Goal: Task Accomplishment & Management: Use online tool/utility

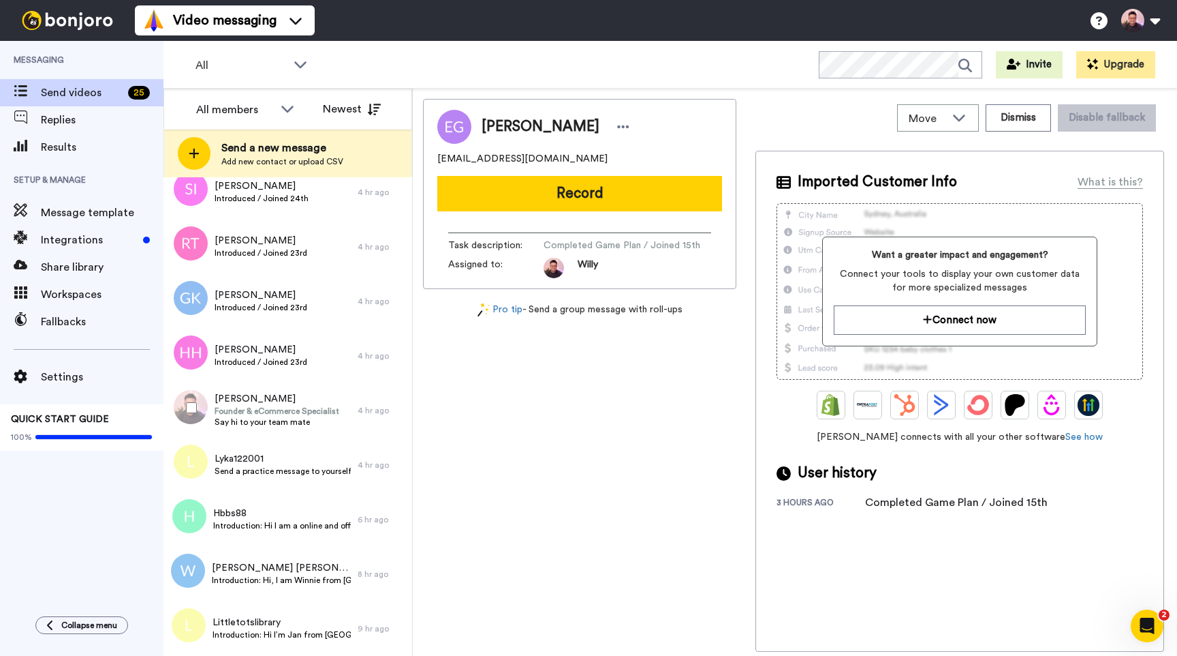
scroll to position [1007, 0]
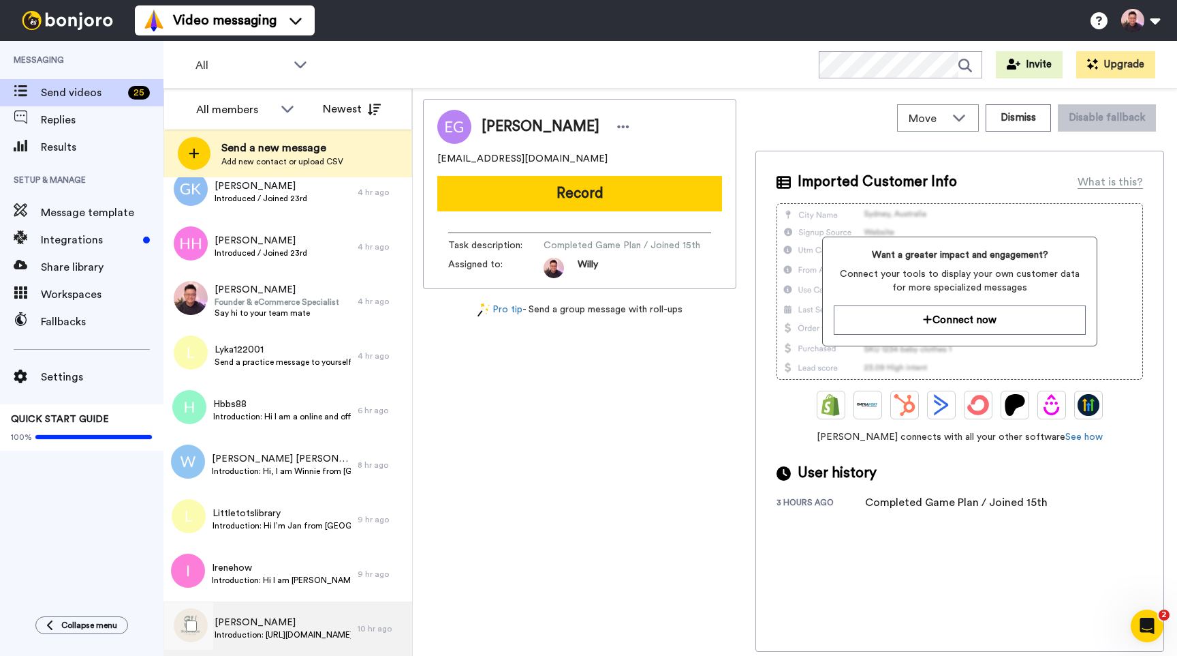
click at [278, 616] on span "Vince" at bounding box center [283, 622] width 136 height 14
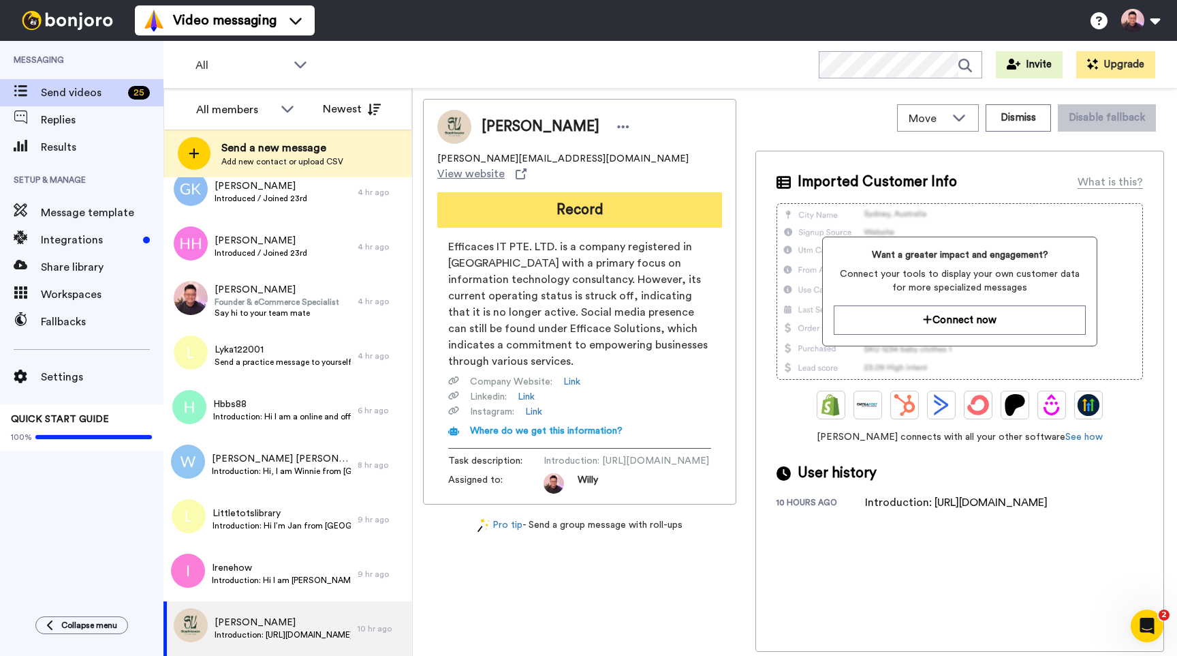
click at [652, 192] on button "Record" at bounding box center [579, 209] width 285 height 35
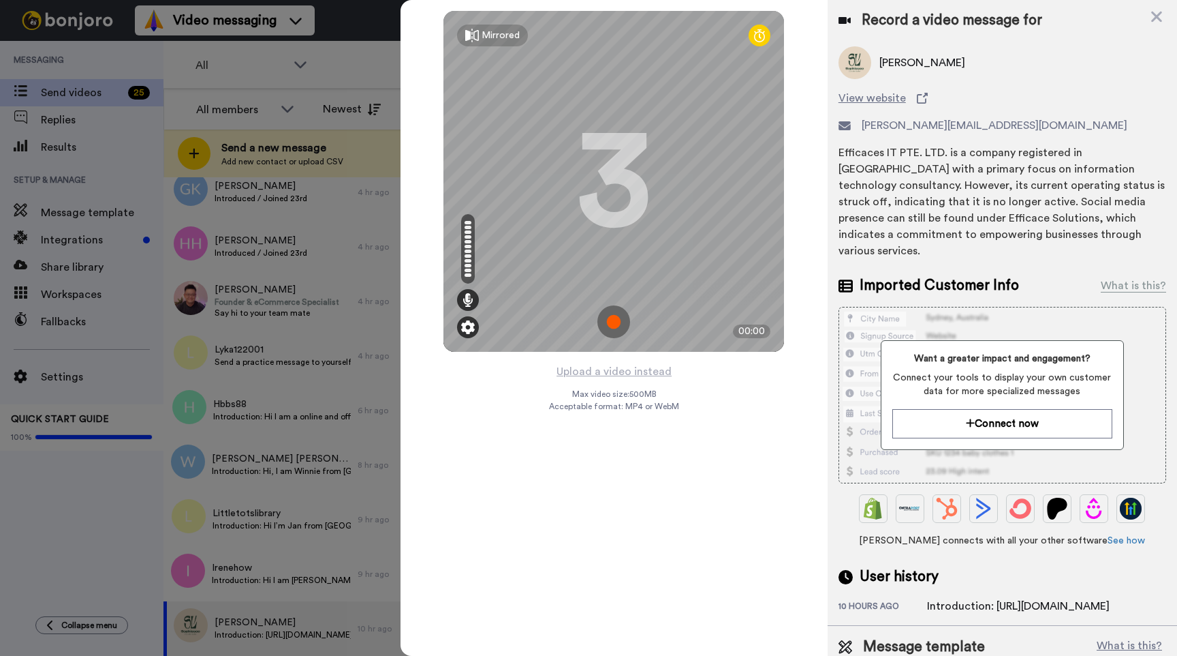
click at [466, 328] on img at bounding box center [468, 327] width 14 height 14
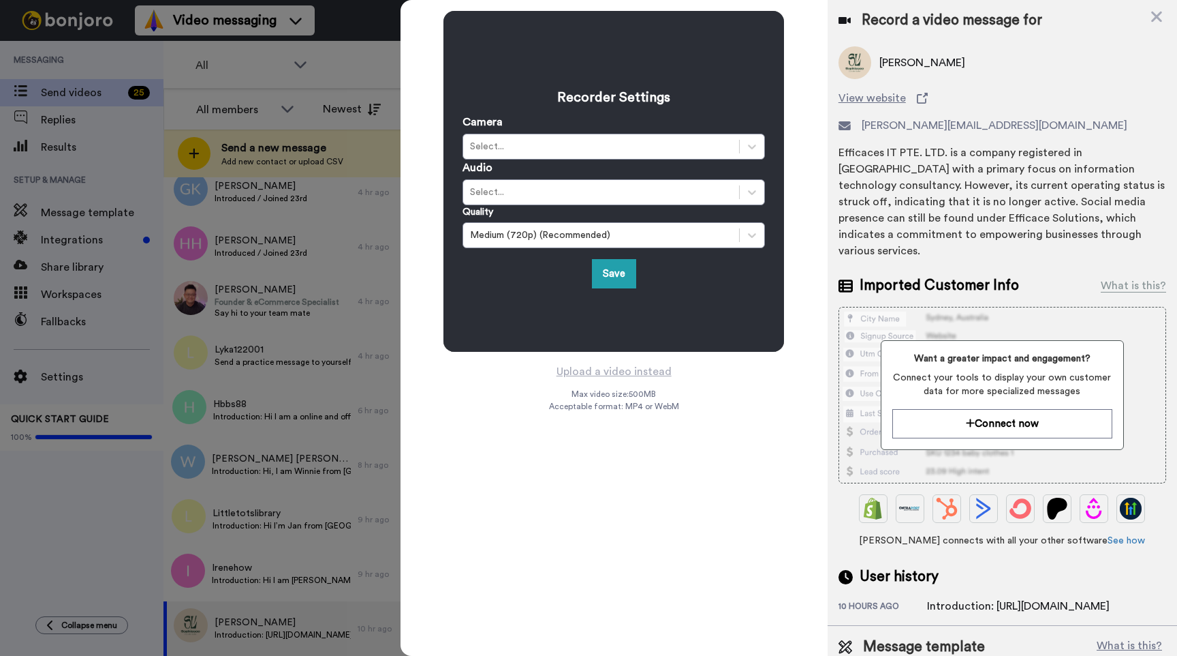
click at [557, 164] on div "Audio Select..." at bounding box center [614, 182] width 303 height 46
click at [580, 148] on div "Select..." at bounding box center [601, 147] width 262 height 14
click at [569, 176] on div "FaceTime HD Camera (3A71:F4B5)" at bounding box center [614, 180] width 303 height 25
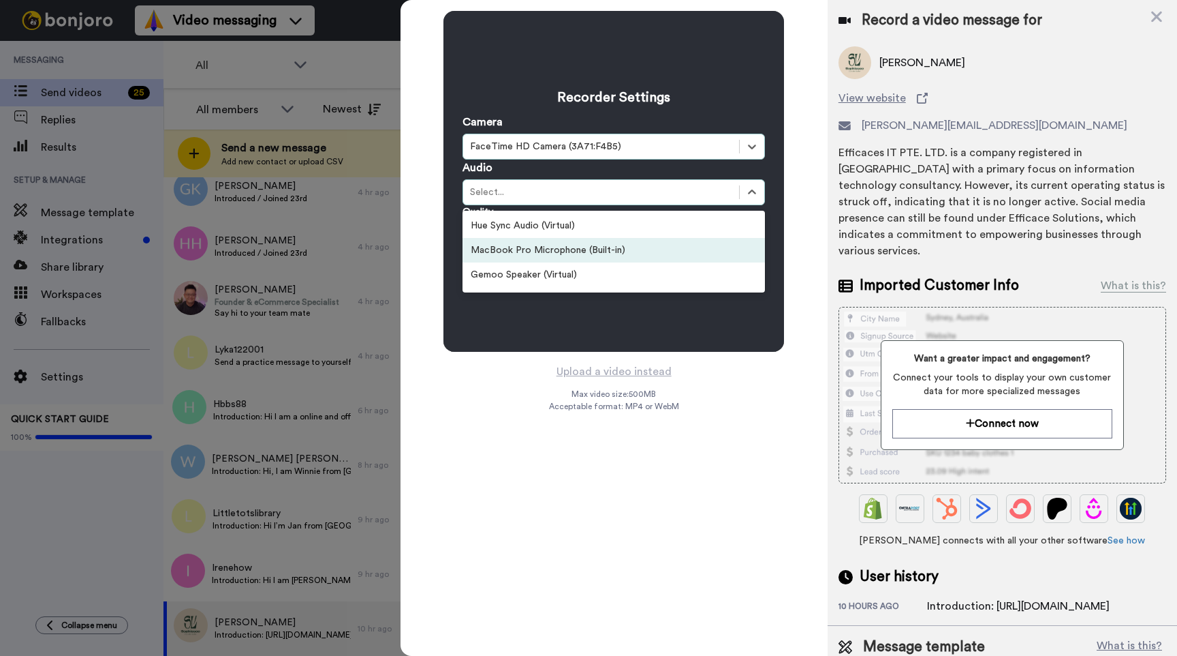
click at [549, 251] on div "MacBook Pro Microphone (Built-in)" at bounding box center [614, 250] width 303 height 25
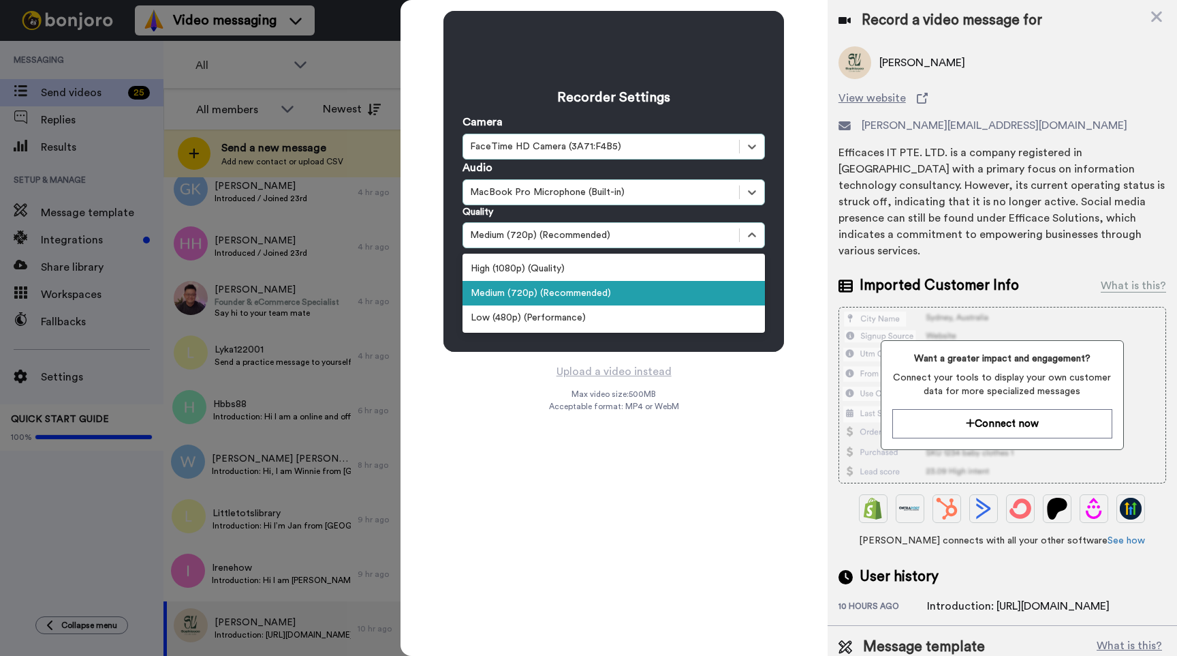
click at [573, 231] on div "Medium (720p) (Recommended)" at bounding box center [601, 235] width 262 height 14
click at [568, 262] on div "High (1080p) (Quality)" at bounding box center [614, 268] width 303 height 25
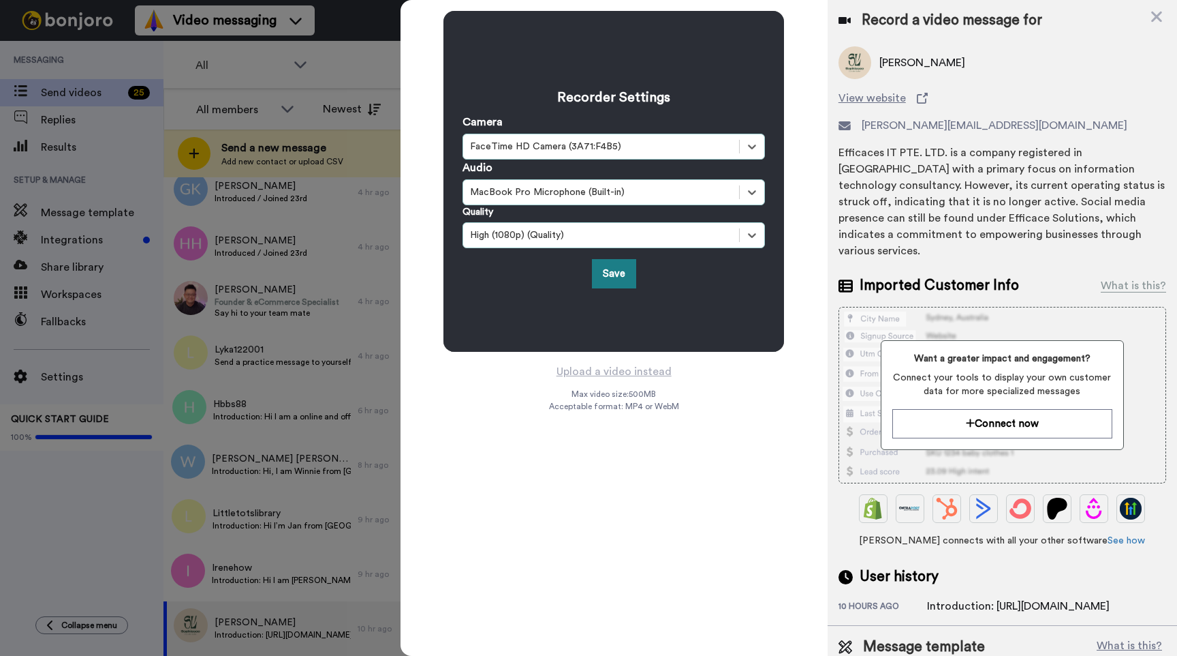
click at [614, 281] on button "Save" at bounding box center [614, 273] width 44 height 29
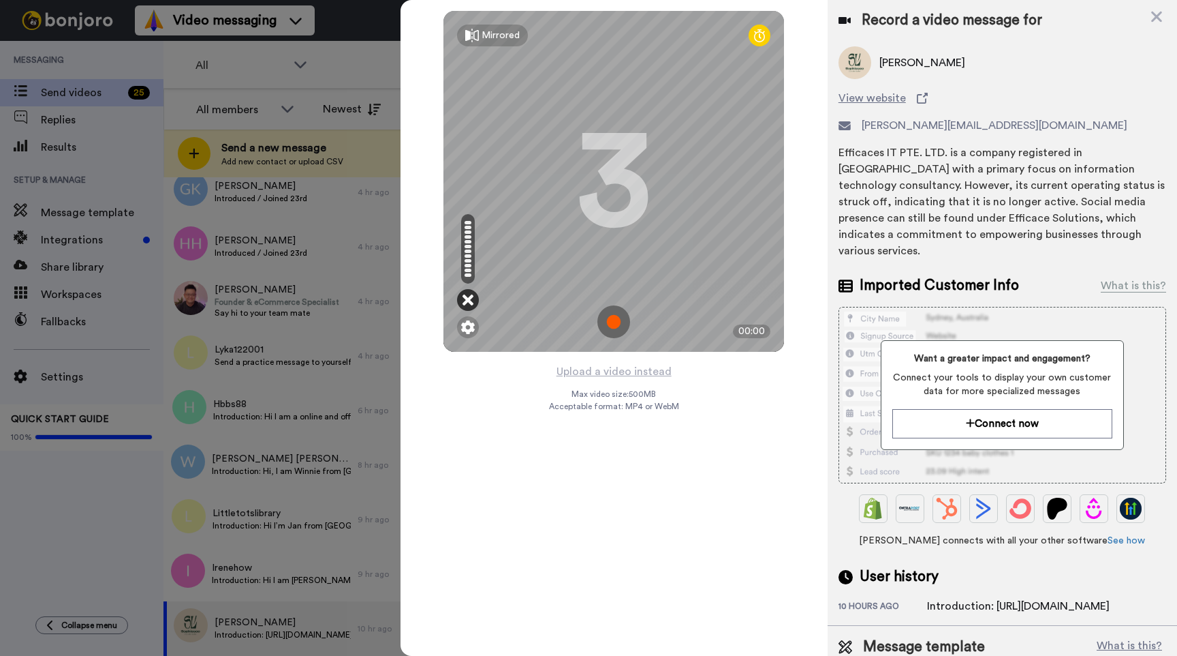
click at [470, 297] on icon at bounding box center [468, 300] width 11 height 14
click at [609, 318] on img at bounding box center [614, 321] width 33 height 33
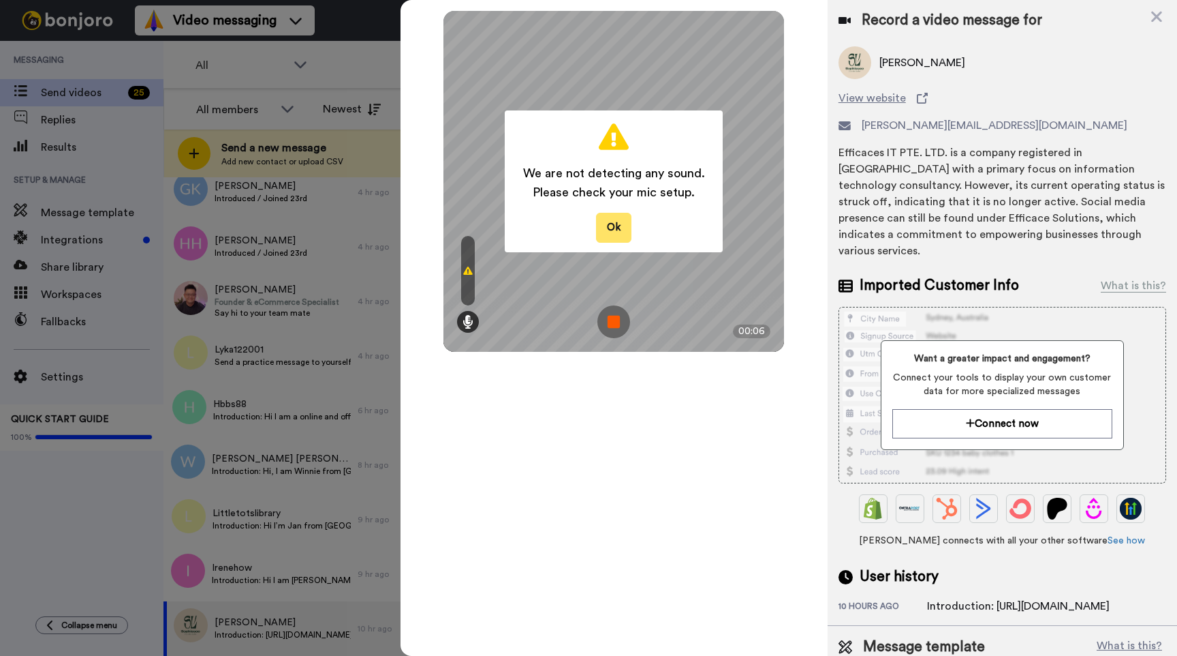
click at [626, 233] on button "Ok" at bounding box center [613, 227] width 35 height 29
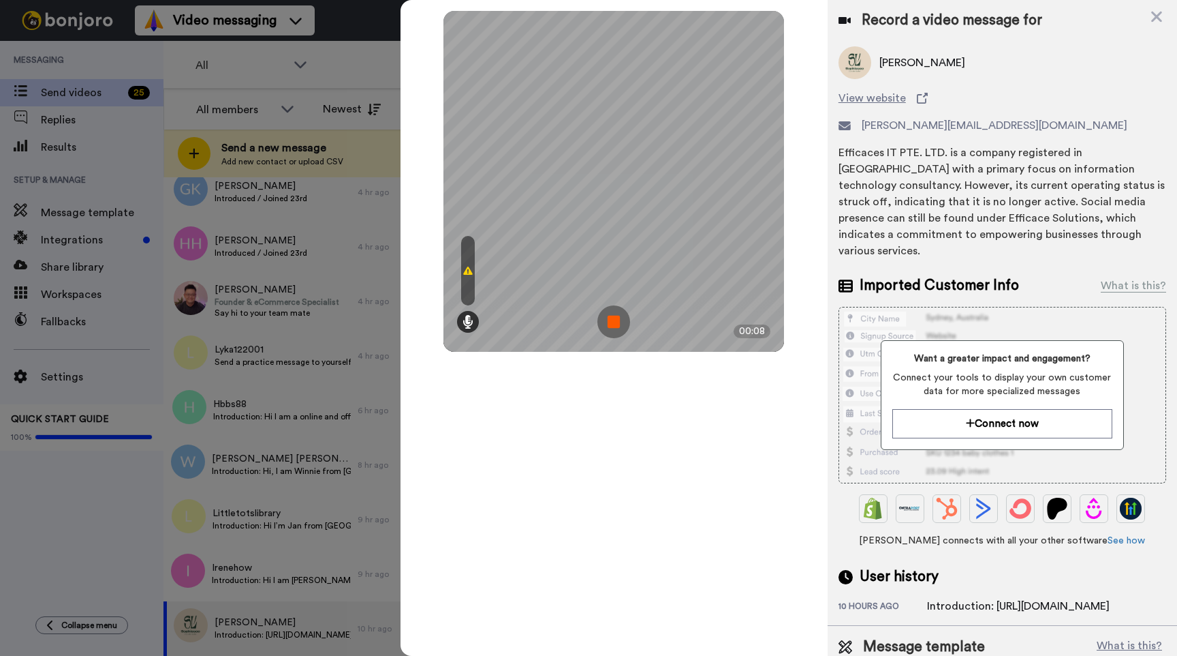
click at [613, 316] on img at bounding box center [614, 321] width 33 height 33
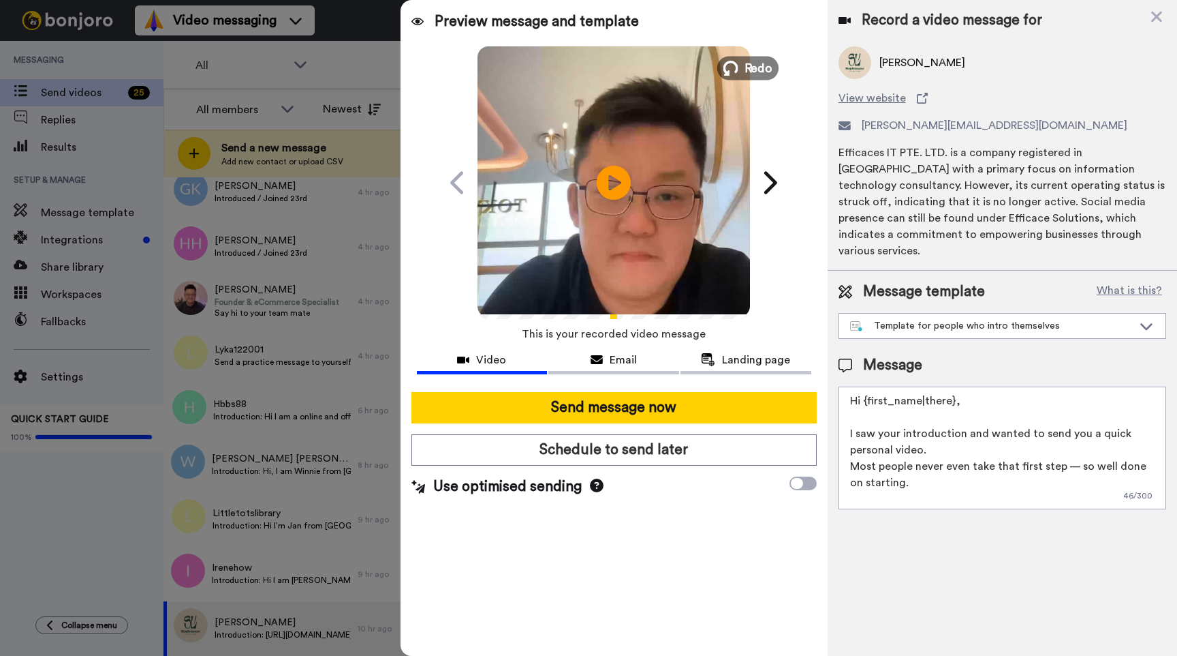
click at [761, 67] on span "Redo" at bounding box center [759, 68] width 29 height 18
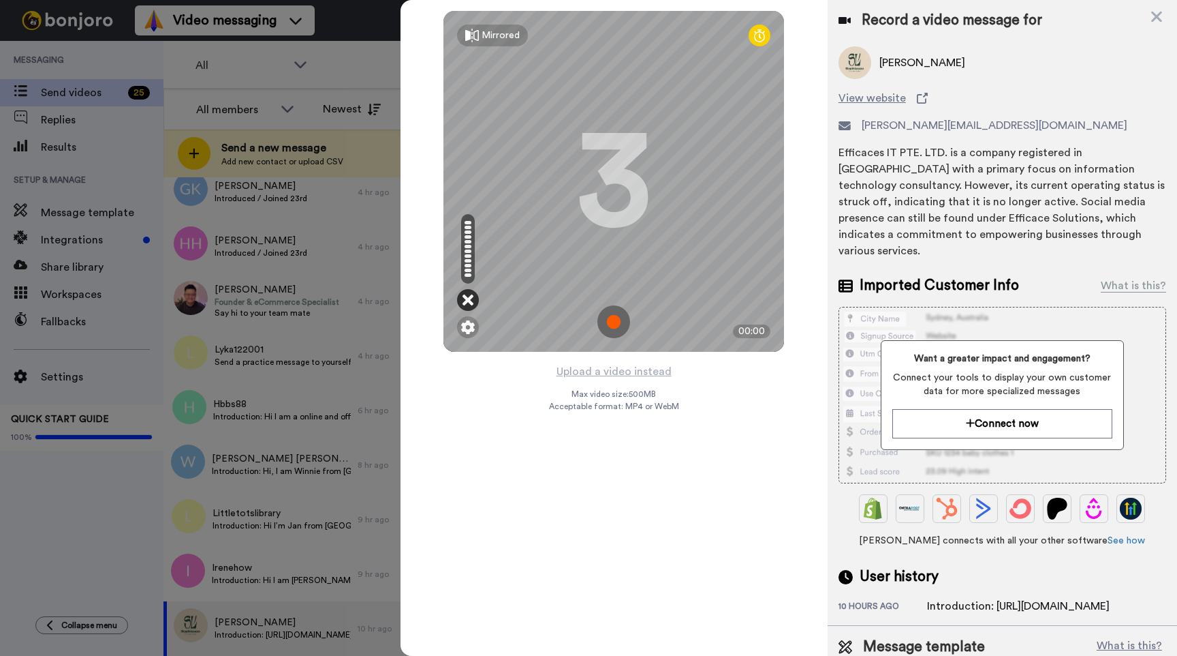
click at [467, 303] on icon at bounding box center [468, 300] width 11 height 14
click at [469, 328] on img at bounding box center [468, 327] width 14 height 14
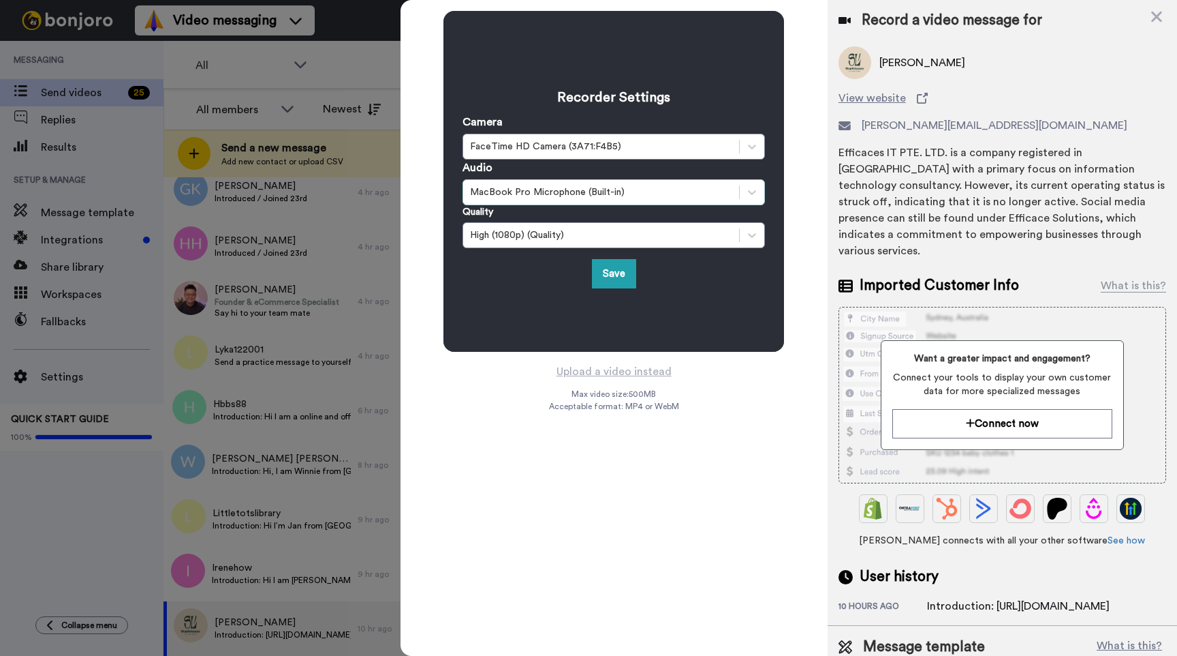
click at [671, 187] on div "MacBook Pro Microphone (Built-in)" at bounding box center [601, 192] width 262 height 14
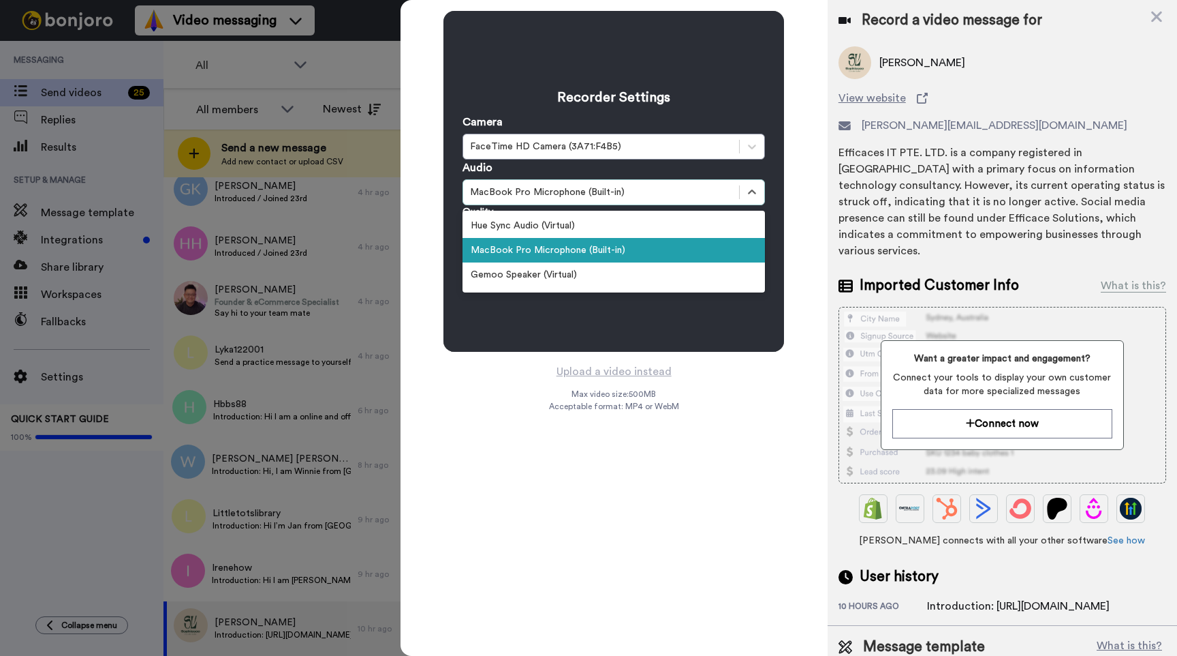
click at [671, 187] on div "MacBook Pro Microphone (Built-in)" at bounding box center [601, 192] width 262 height 14
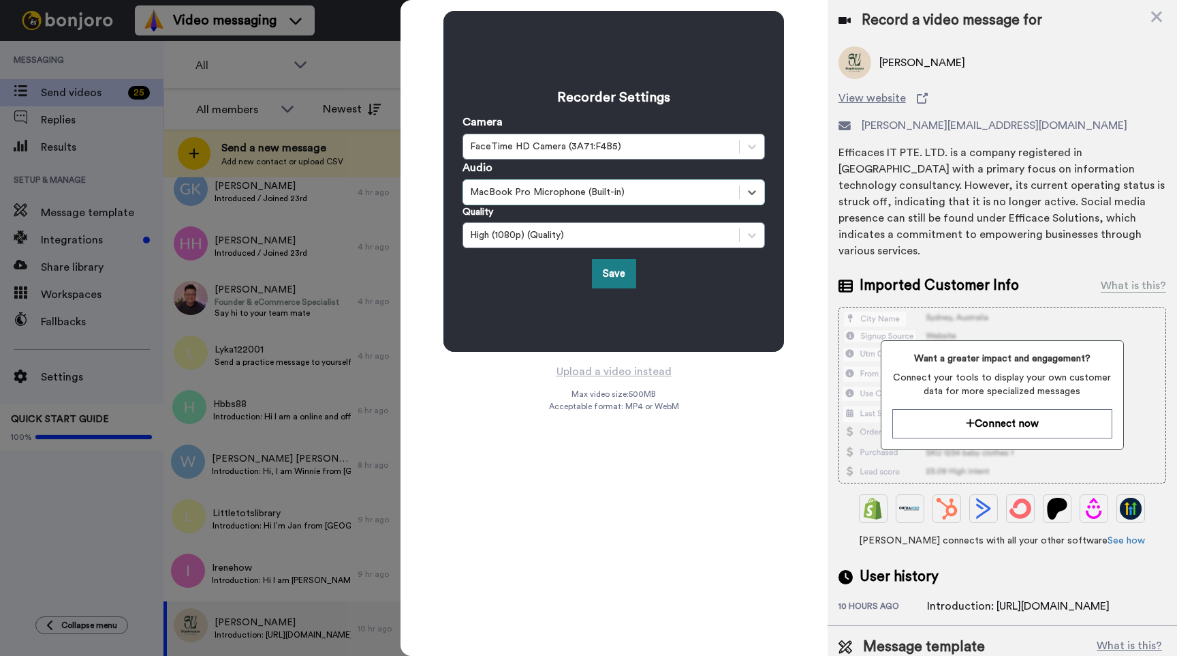
click at [616, 271] on button "Save" at bounding box center [614, 273] width 44 height 29
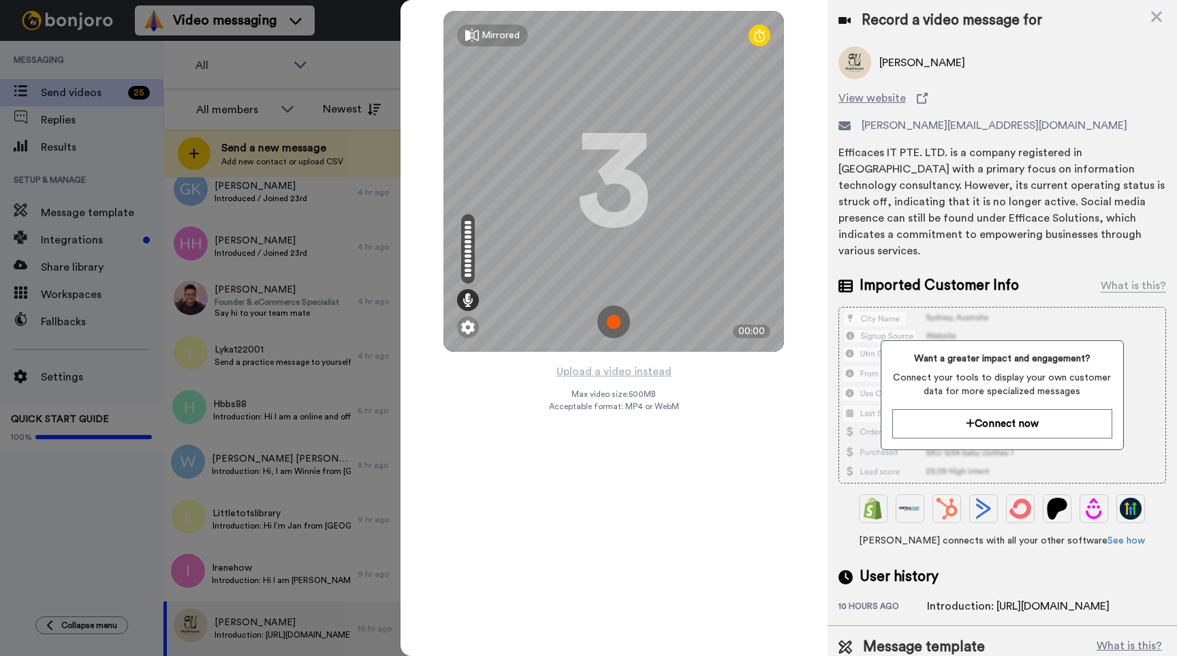
click at [474, 317] on div at bounding box center [468, 327] width 22 height 22
click at [474, 325] on img at bounding box center [468, 327] width 14 height 14
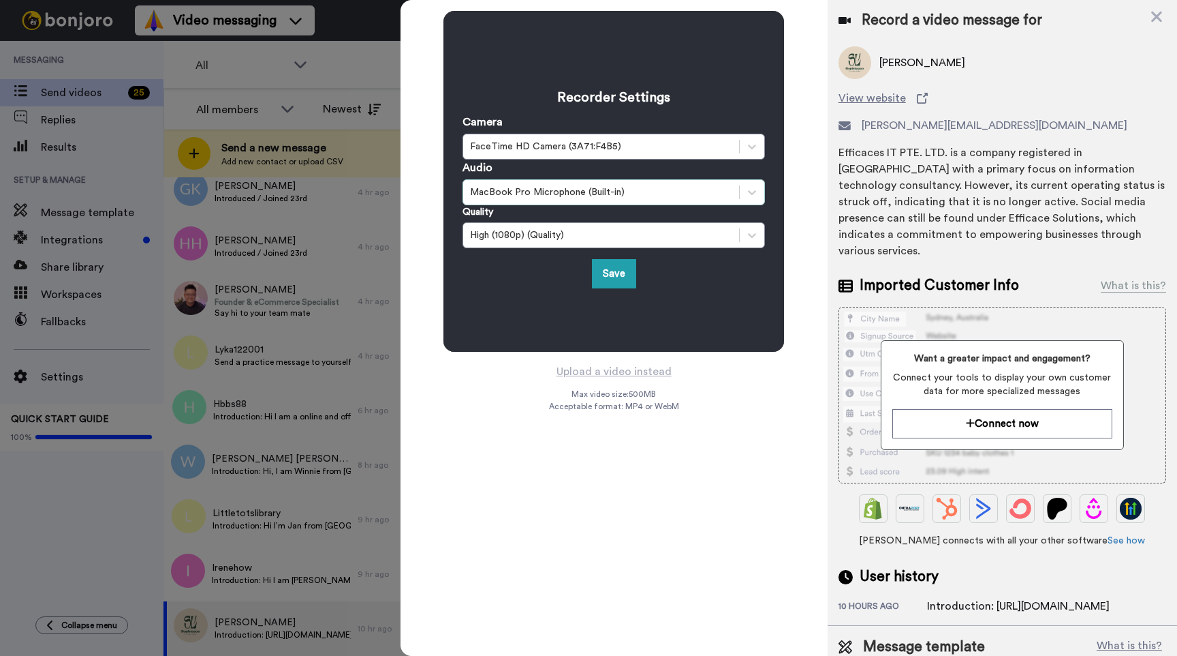
click at [619, 193] on div "MacBook Pro Microphone (Built-in)" at bounding box center [601, 192] width 262 height 14
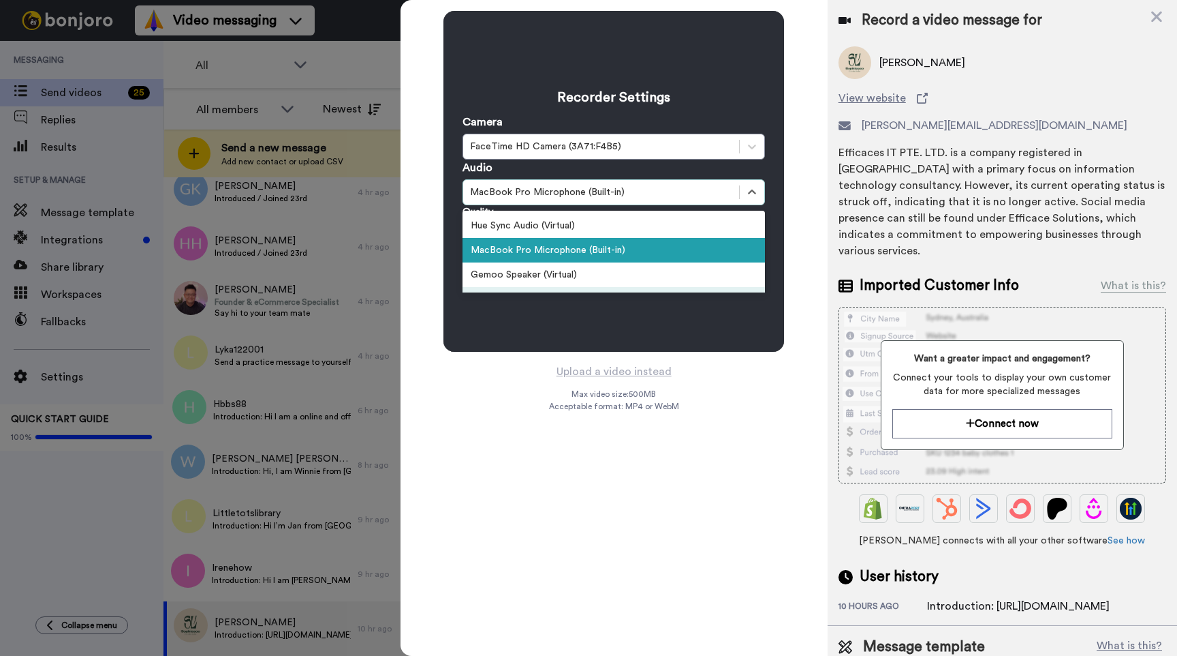
click at [570, 315] on div "Recorder Settings Camera FaceTime HD Camera (3A71:F4B5) Audio option Descript L…" at bounding box center [614, 181] width 341 height 341
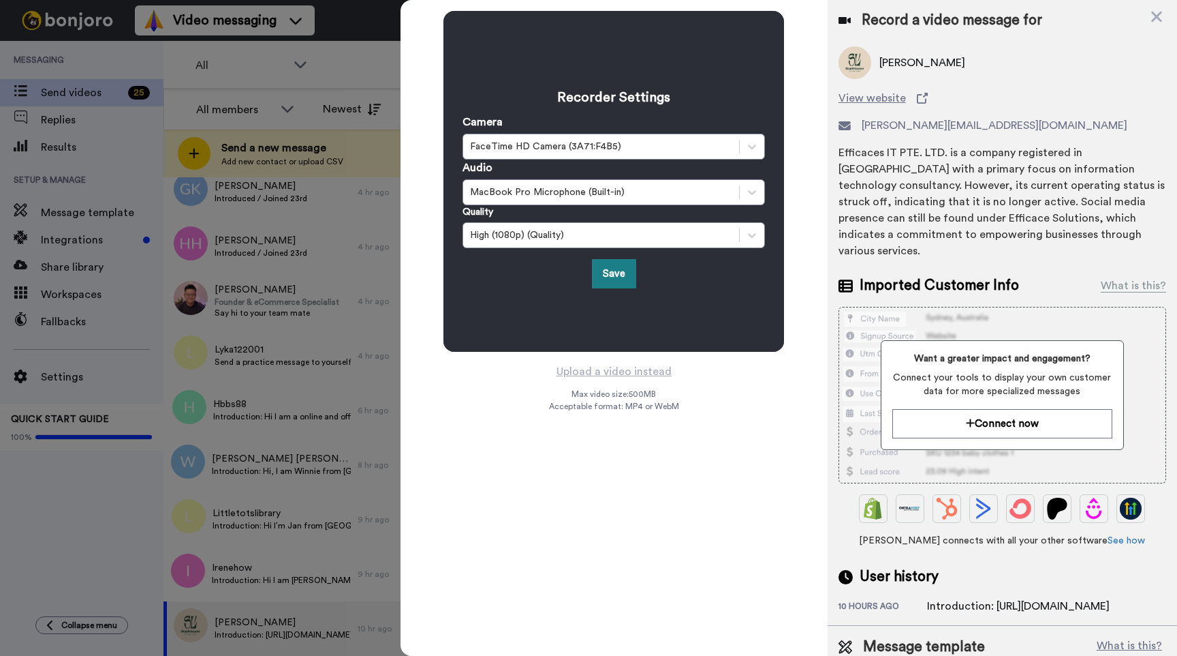
click at [625, 274] on button "Save" at bounding box center [614, 273] width 44 height 29
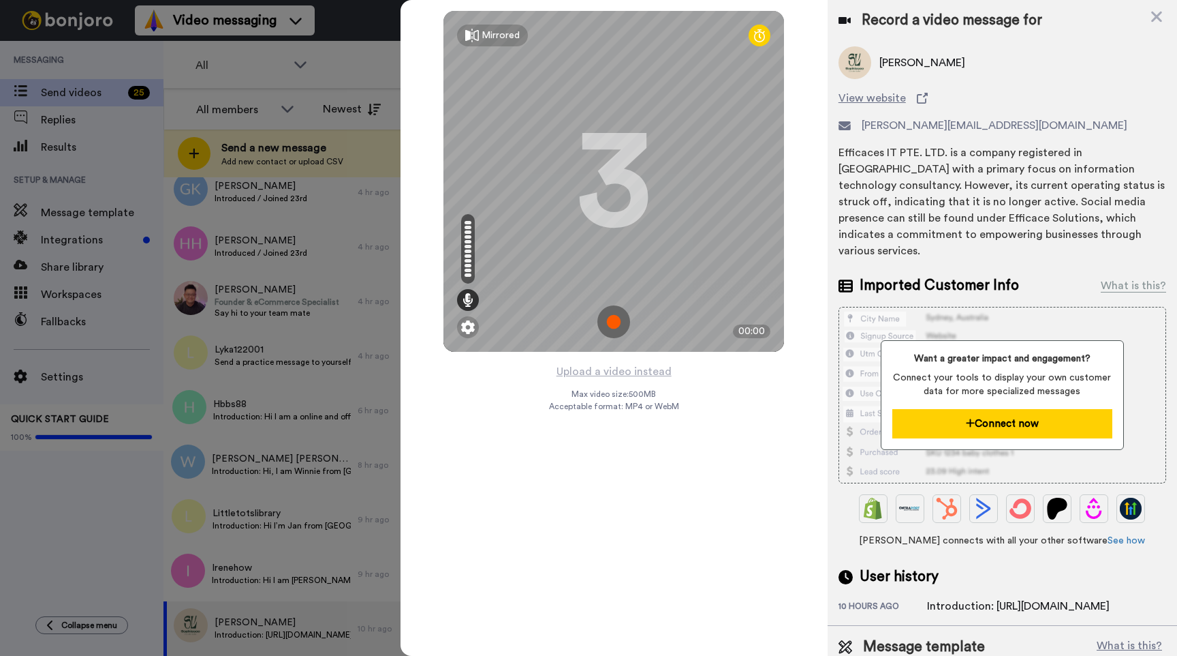
click at [959, 412] on button "Connect now" at bounding box center [1003, 423] width 221 height 29
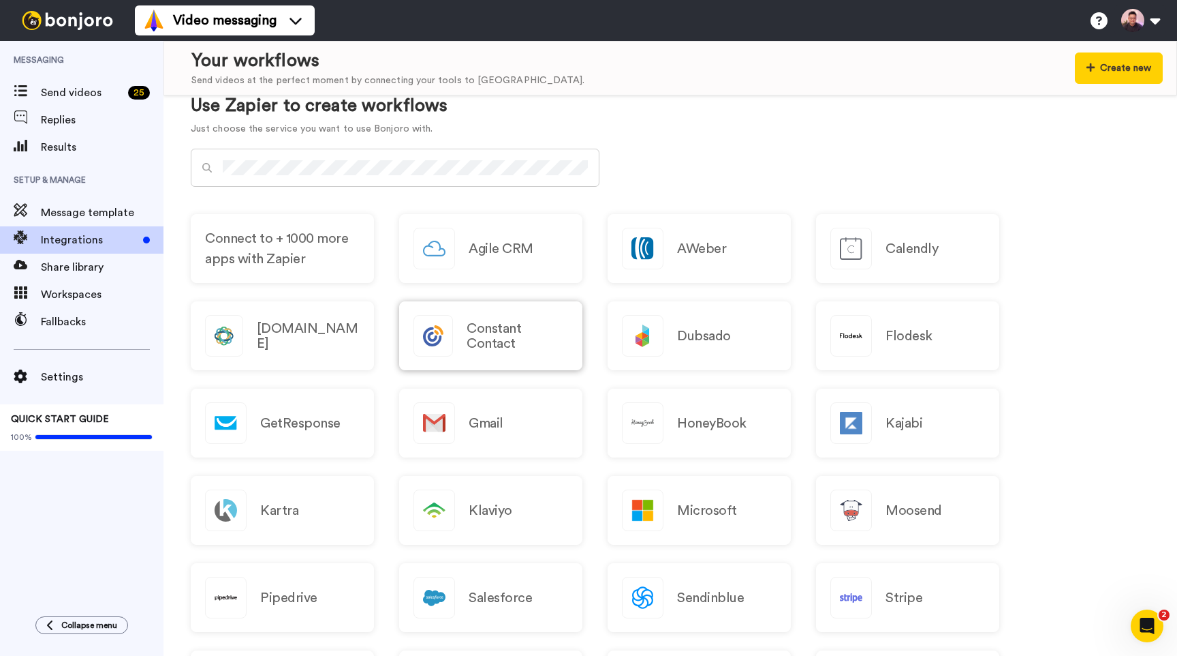
scroll to position [638, 0]
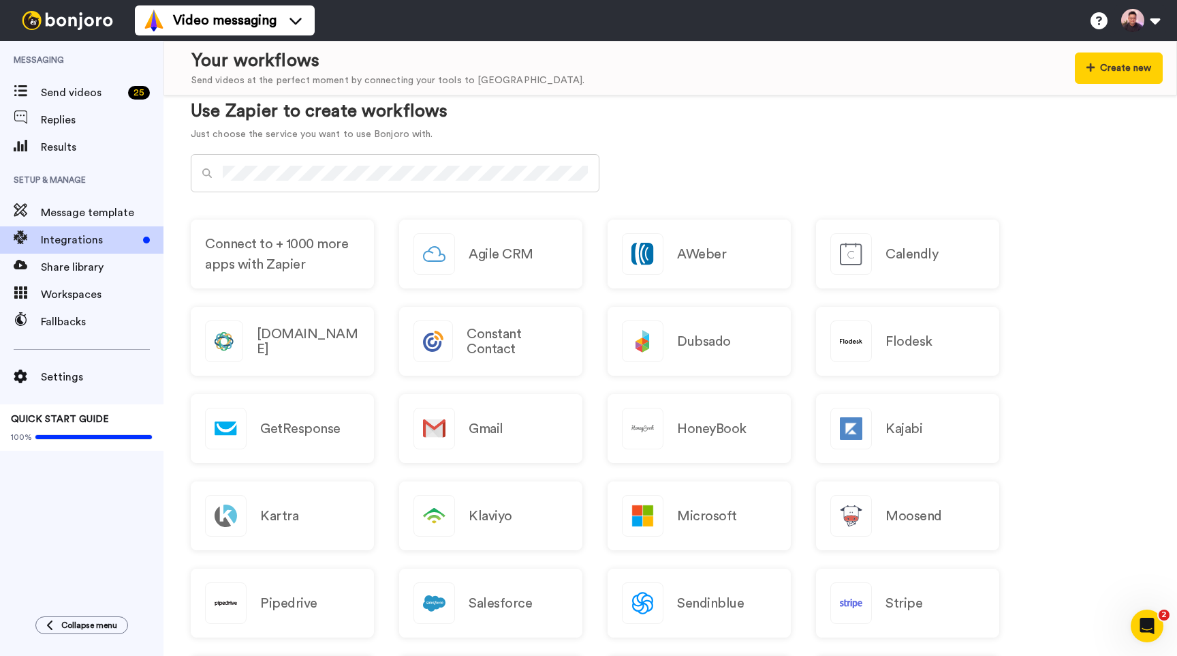
click at [482, 189] on div at bounding box center [395, 173] width 409 height 38
click at [491, 183] on div at bounding box center [395, 173] width 409 height 38
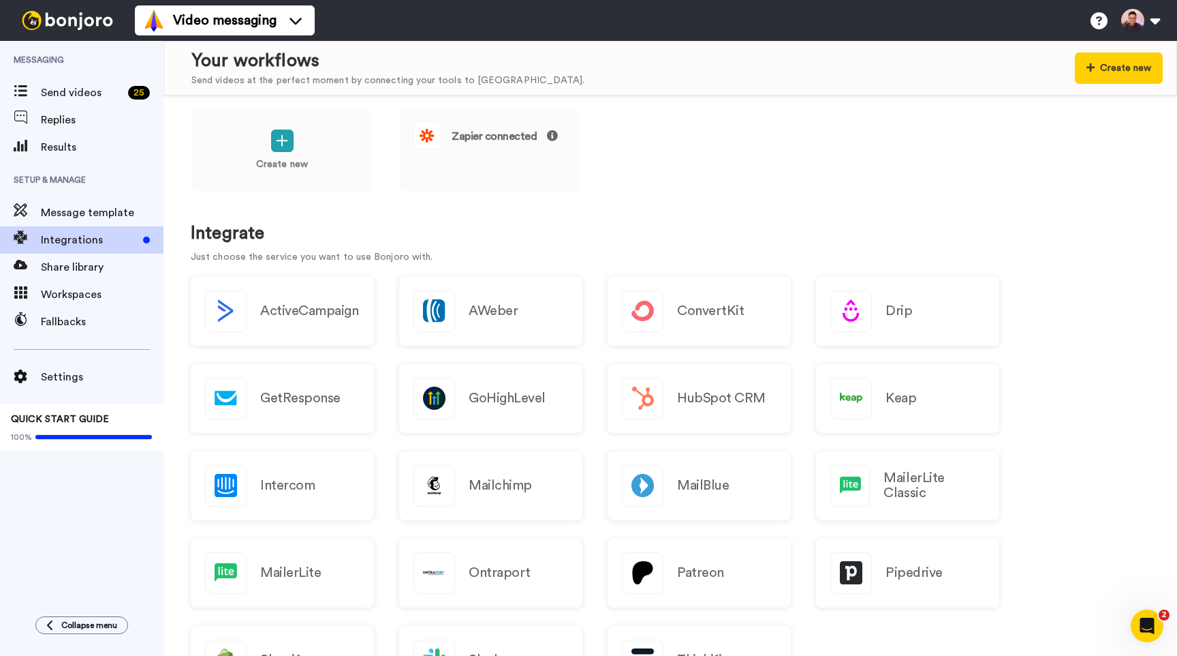
scroll to position [0, 0]
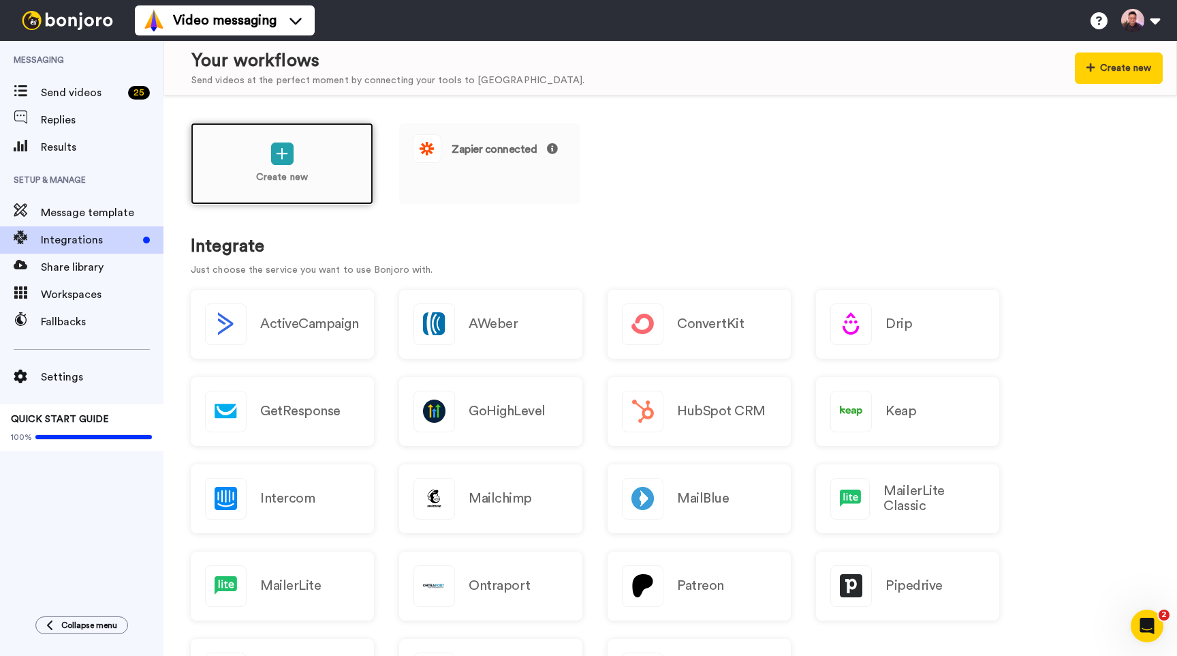
click at [322, 139] on div "Create new" at bounding box center [282, 164] width 183 height 82
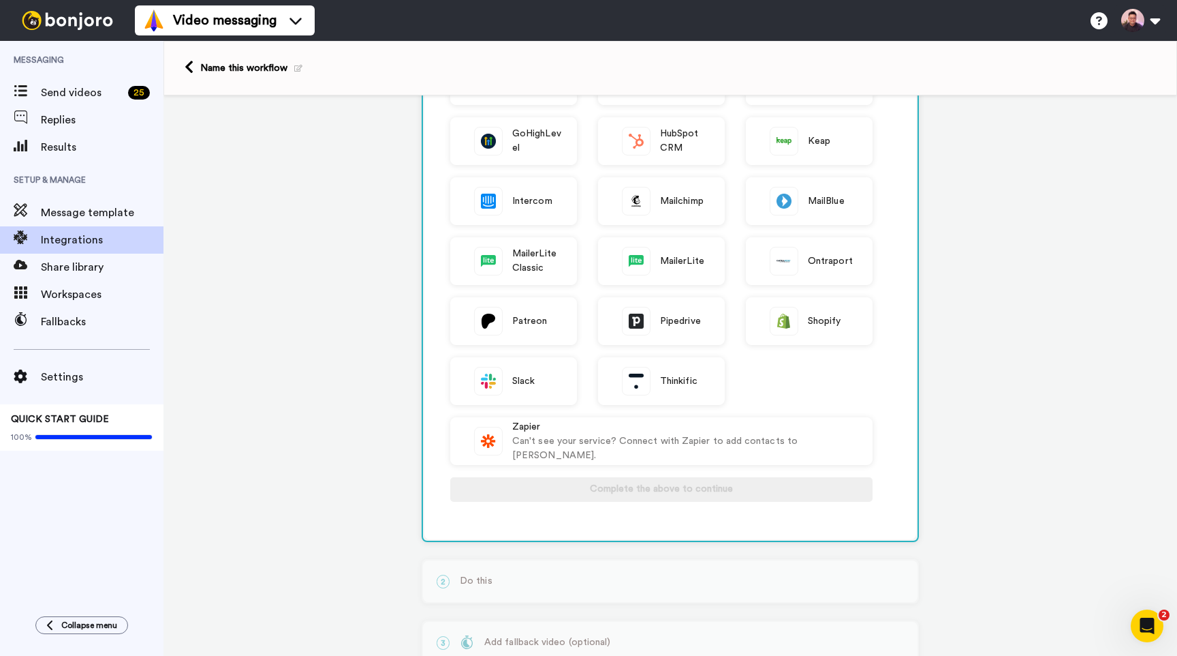
scroll to position [324, 0]
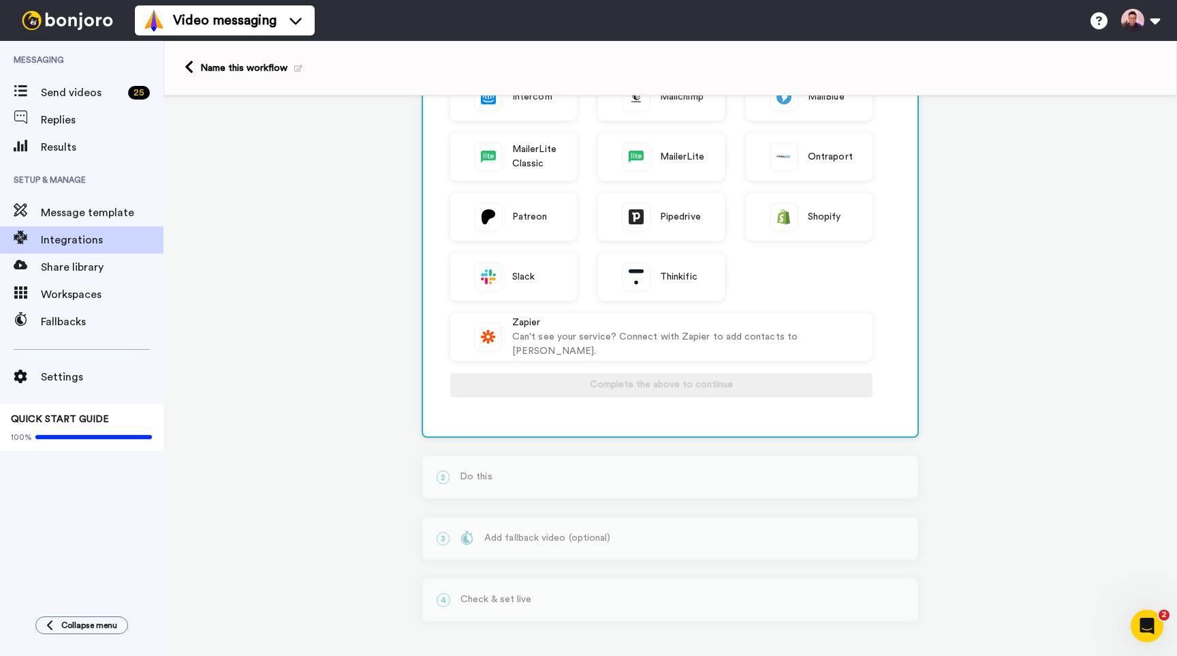
click at [300, 403] on div "1 Connect a service Select the service you use ActiveCampaign AWeber Bonjoro Co…" at bounding box center [671, 215] width 1014 height 882
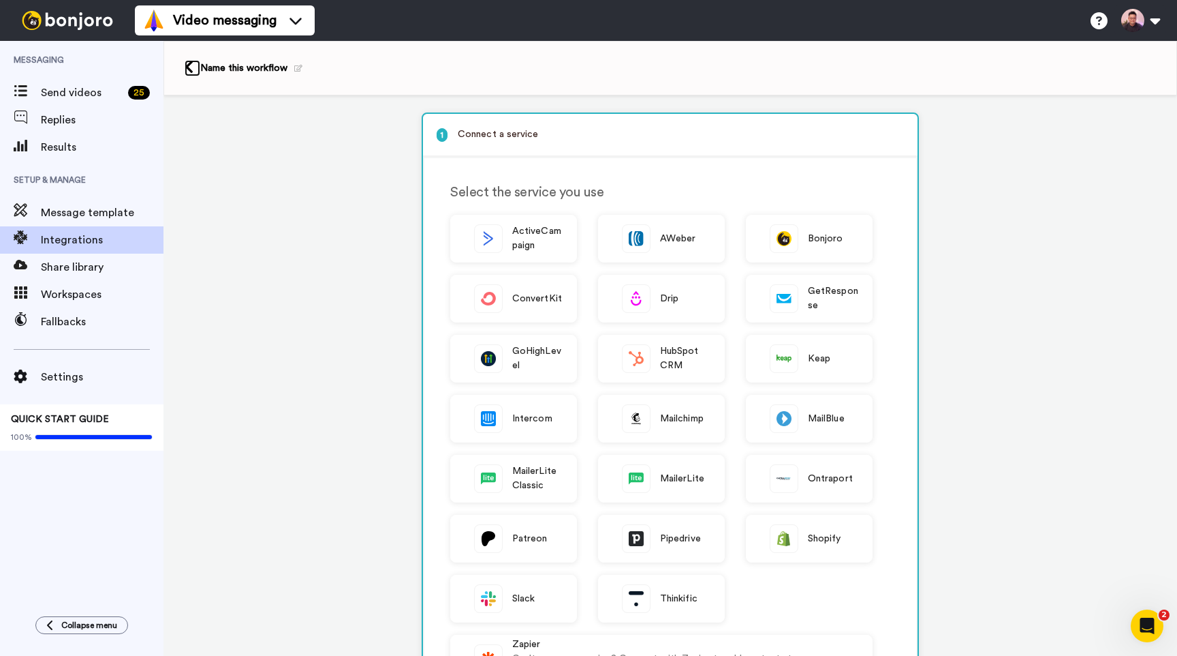
click at [187, 69] on icon at bounding box center [189, 67] width 9 height 14
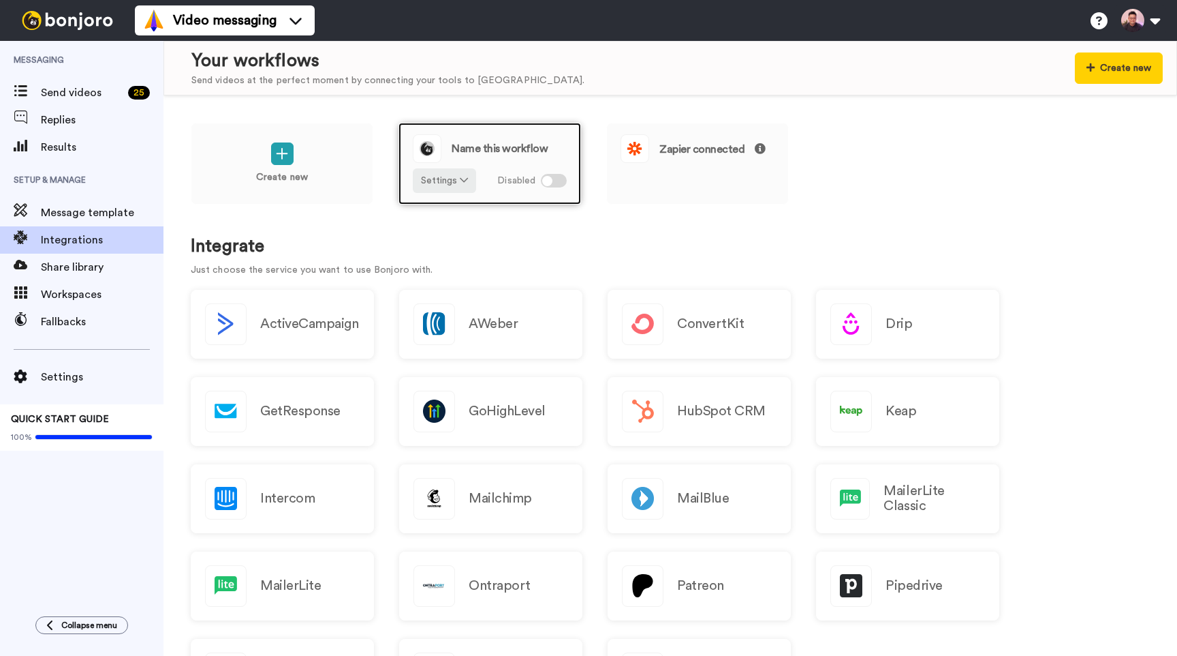
click at [493, 183] on div "Settings Disabled" at bounding box center [490, 180] width 154 height 25
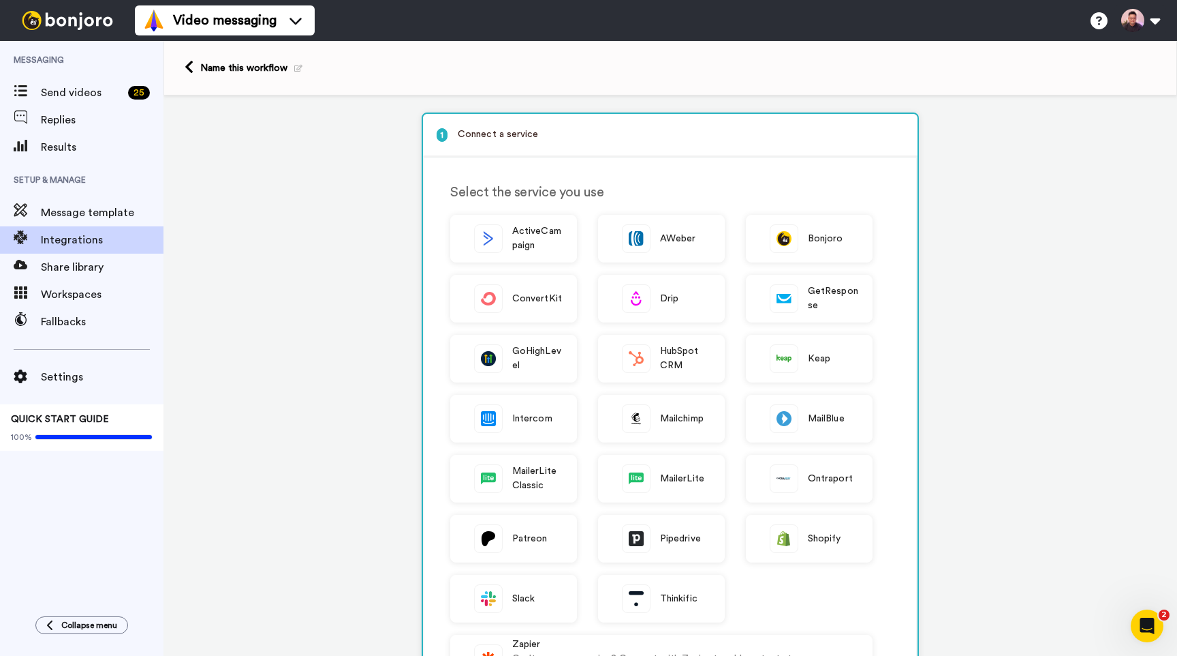
click at [106, 31] on div at bounding box center [67, 20] width 135 height 41
click at [199, 33] on li "Video messaging" at bounding box center [225, 20] width 180 height 30
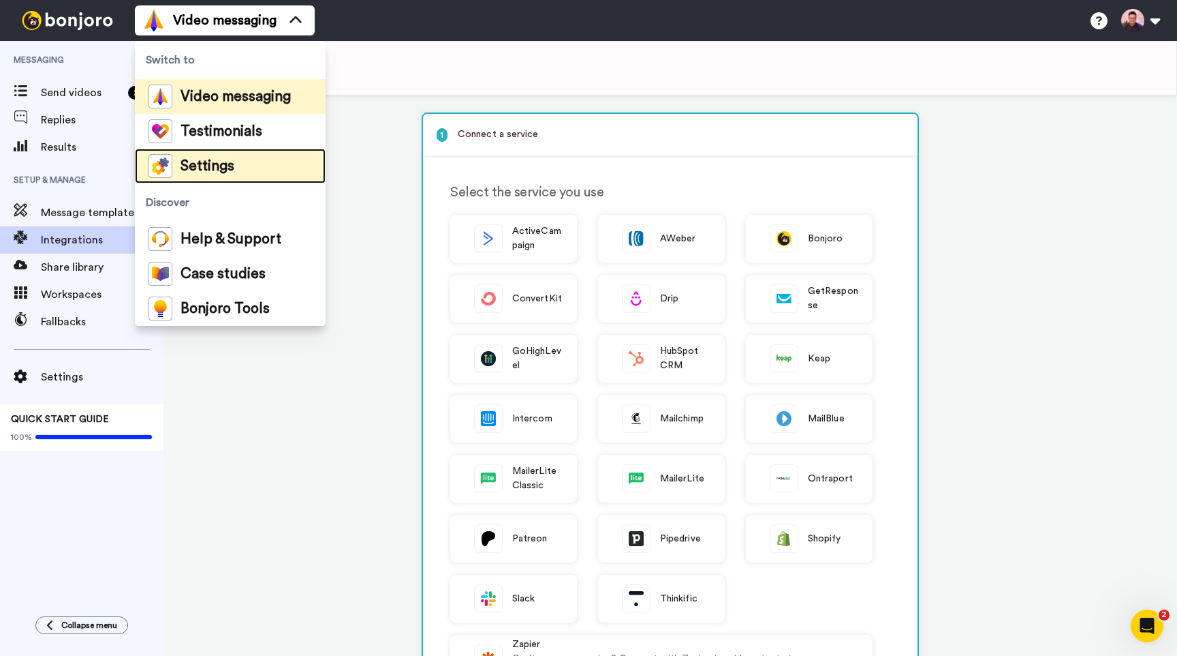
click at [183, 169] on span "Settings" at bounding box center [208, 166] width 54 height 14
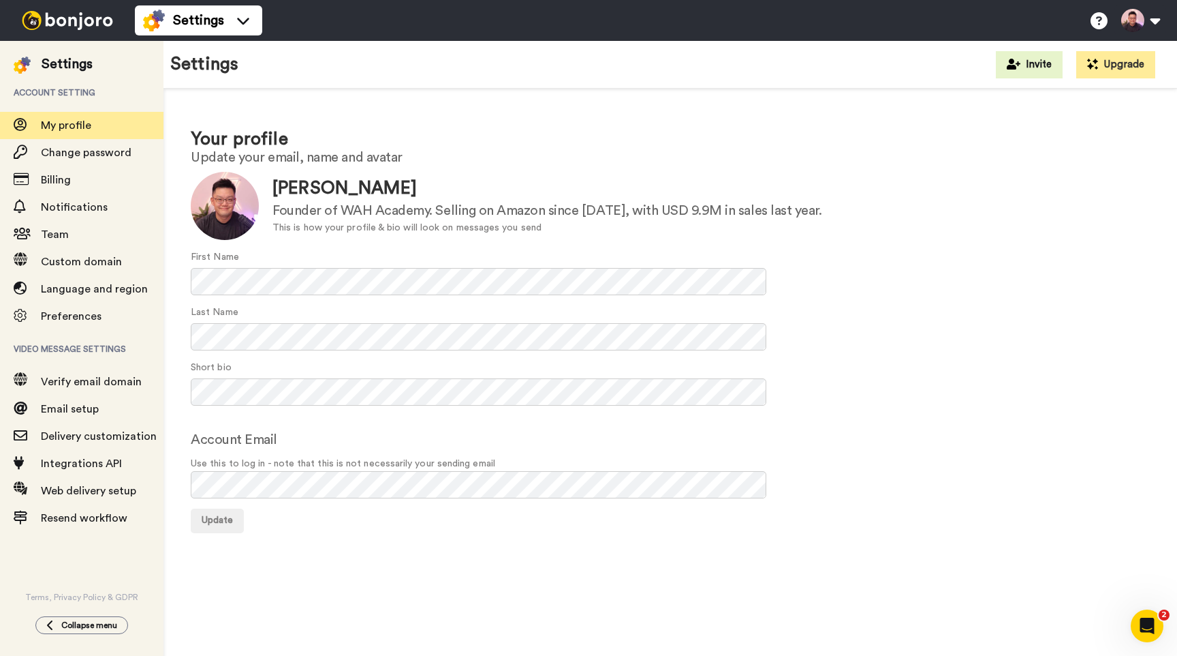
click at [85, 22] on img at bounding box center [67, 20] width 102 height 19
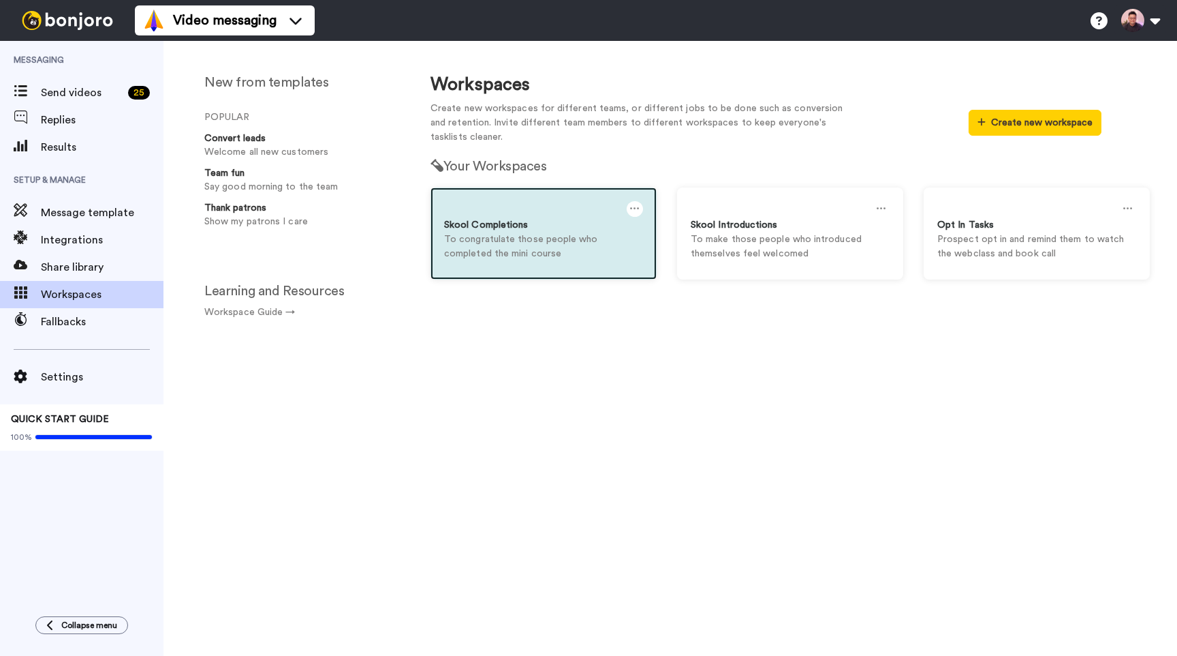
click at [600, 219] on div "Skool Completions" at bounding box center [543, 225] width 199 height 14
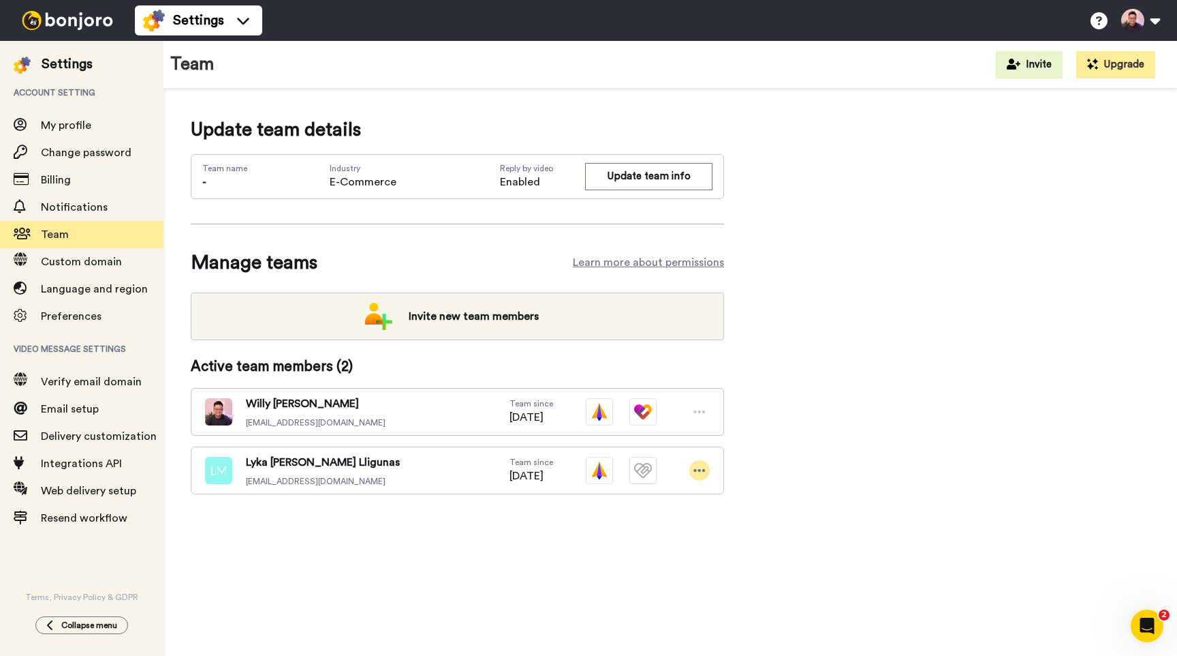
click at [700, 468] on icon at bounding box center [700, 470] width 12 height 14
click at [770, 461] on div "Update team details Team name - Industry E-Commerce Reply by video Enabled Upda…" at bounding box center [670, 327] width 959 height 422
click at [696, 463] on icon at bounding box center [700, 470] width 12 height 14
click at [649, 487] on li "Edit user" at bounding box center [641, 495] width 138 height 22
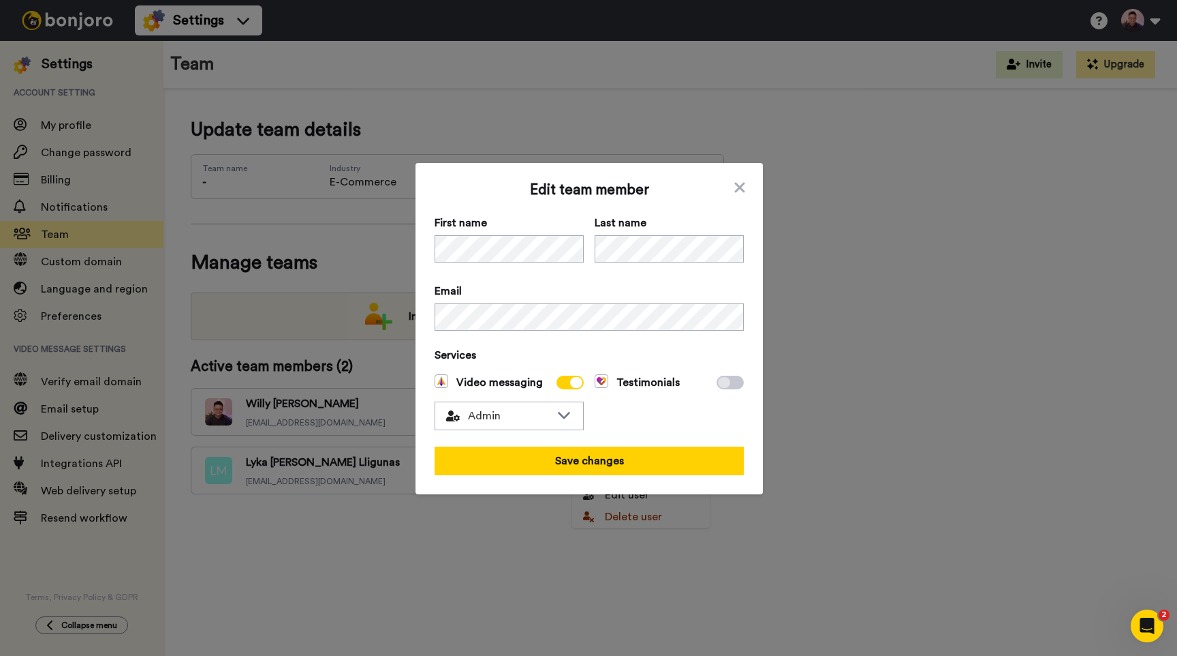
click at [847, 330] on div "Edit team member First name Last name Email Services Video messaging Admin Test…" at bounding box center [588, 328] width 1177 height 656
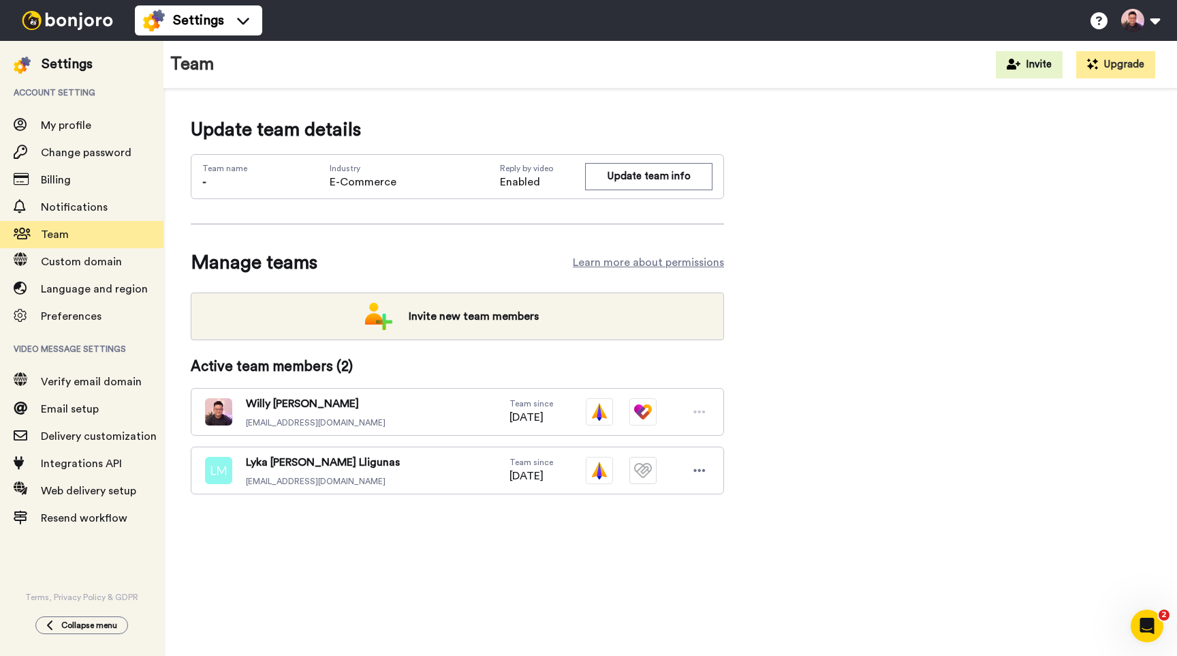
click at [75, 18] on img at bounding box center [67, 20] width 102 height 19
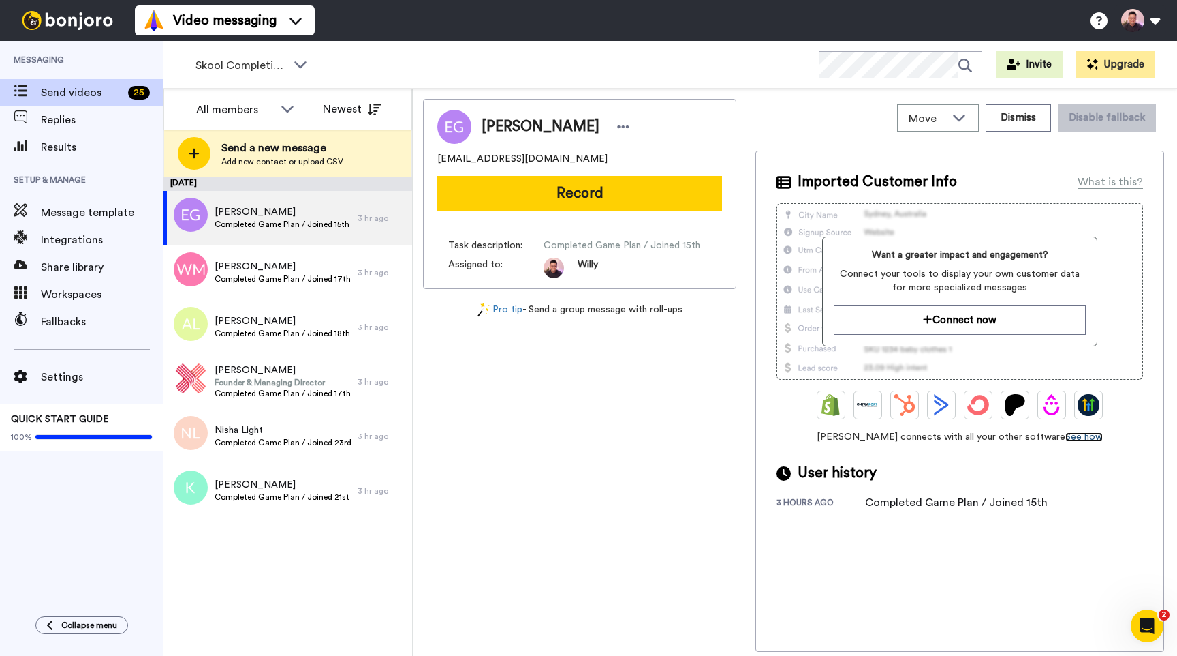
click at [1072, 438] on link "See how" at bounding box center [1084, 437] width 37 height 10
